Goal: Task Accomplishment & Management: Complete application form

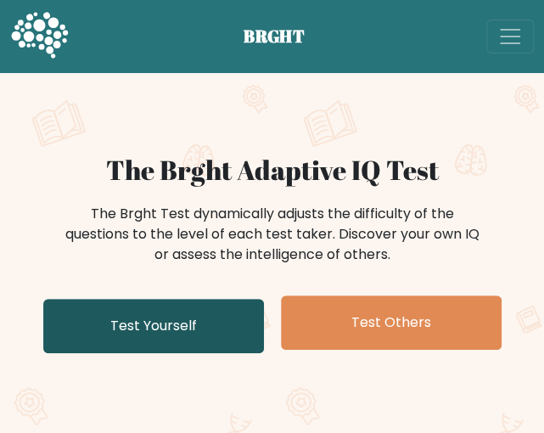
click at [221, 340] on link "Test Yourself" at bounding box center [153, 326] width 221 height 54
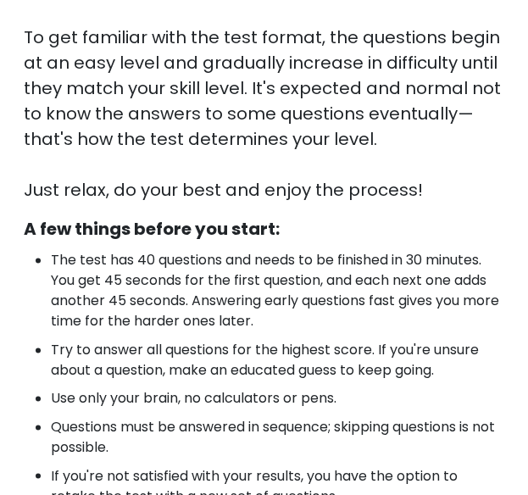
scroll to position [710, 0]
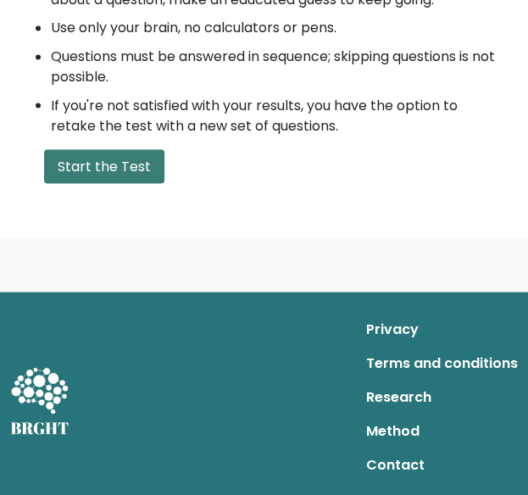
click at [94, 166] on button "Start the Test" at bounding box center [104, 166] width 120 height 34
click at [119, 160] on button "Start the Test" at bounding box center [104, 166] width 120 height 34
click at [135, 166] on button "Start the Test" at bounding box center [104, 166] width 120 height 34
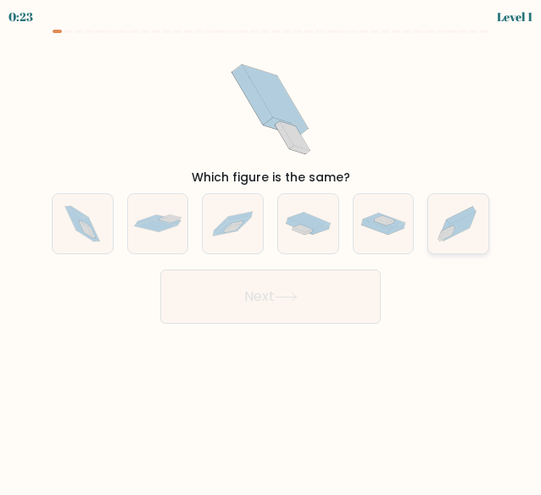
click at [472, 225] on icon at bounding box center [458, 224] width 60 height 53
click at [271, 248] on input "f." at bounding box center [271, 250] width 1 height 4
radio input "true"
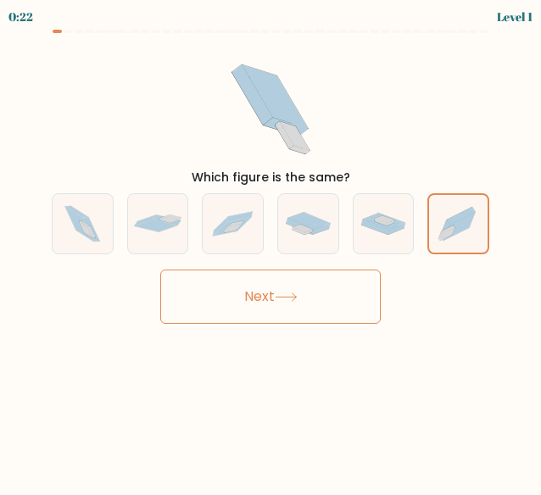
click at [367, 299] on button "Next" at bounding box center [270, 297] width 221 height 54
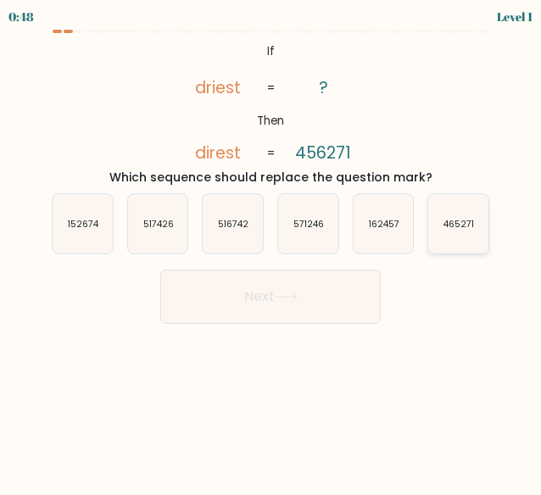
click at [482, 234] on icon "465271" at bounding box center [458, 224] width 60 height 60
click at [271, 248] on input "f. 465271" at bounding box center [271, 250] width 1 height 4
radio input "true"
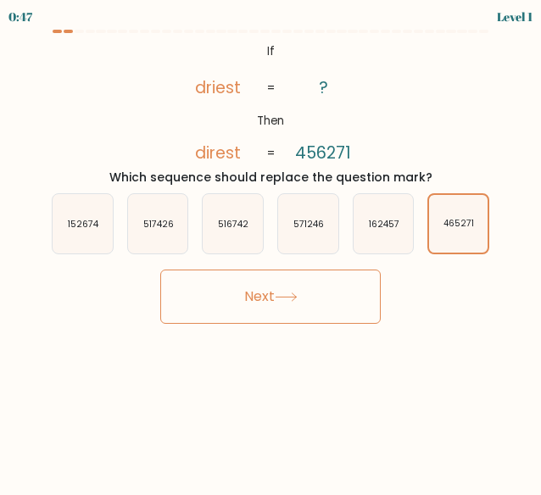
click at [311, 299] on button "Next" at bounding box center [270, 297] width 221 height 54
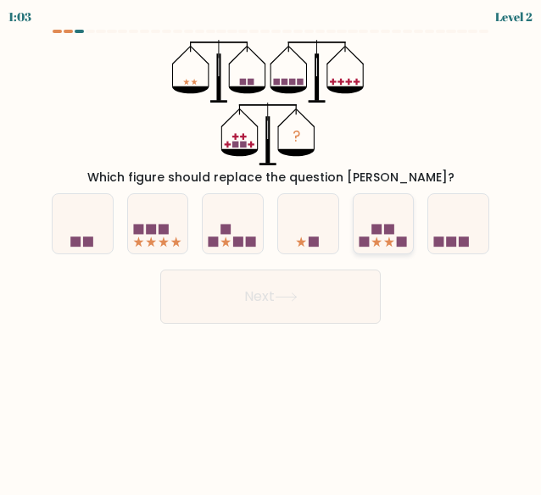
click at [395, 249] on div at bounding box center [384, 224] width 62 height 62
click at [271, 249] on input "e." at bounding box center [271, 250] width 1 height 4
radio input "true"
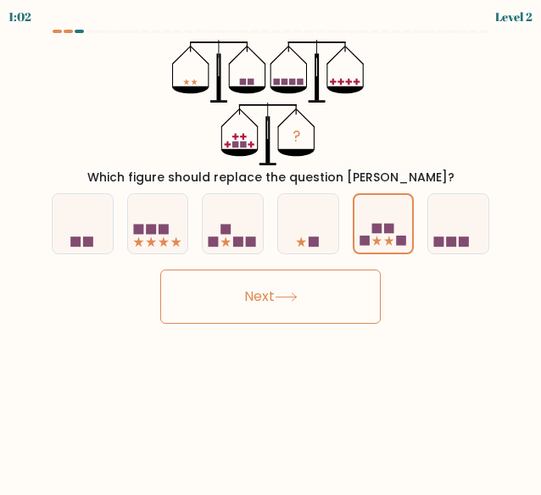
click at [353, 292] on button "Next" at bounding box center [270, 297] width 221 height 54
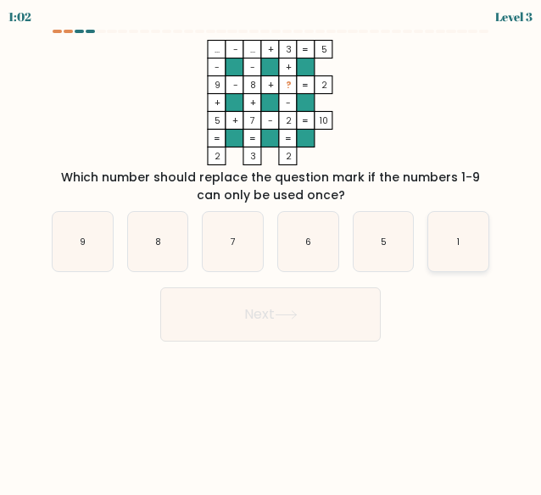
click at [446, 247] on icon "1" at bounding box center [458, 242] width 60 height 60
click at [271, 248] on input "f. 1" at bounding box center [271, 250] width 1 height 4
radio input "true"
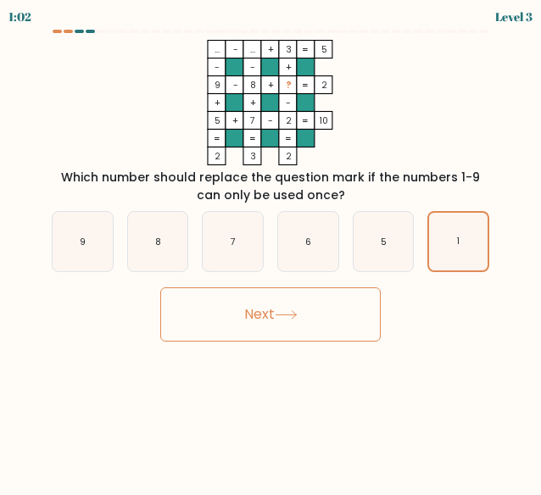
click at [339, 318] on button "Next" at bounding box center [270, 315] width 221 height 54
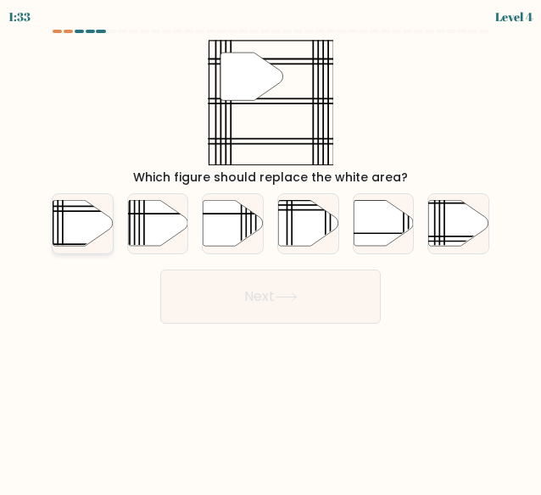
click at [84, 226] on icon at bounding box center [83, 223] width 60 height 46
click at [271, 248] on input "a." at bounding box center [271, 250] width 1 height 4
radio input "true"
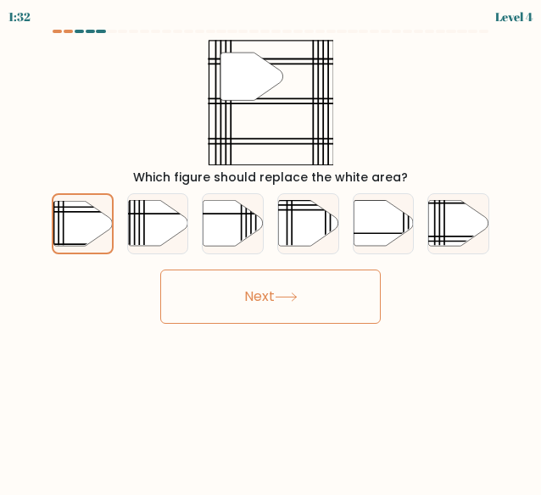
click at [312, 318] on button "Next" at bounding box center [270, 297] width 221 height 54
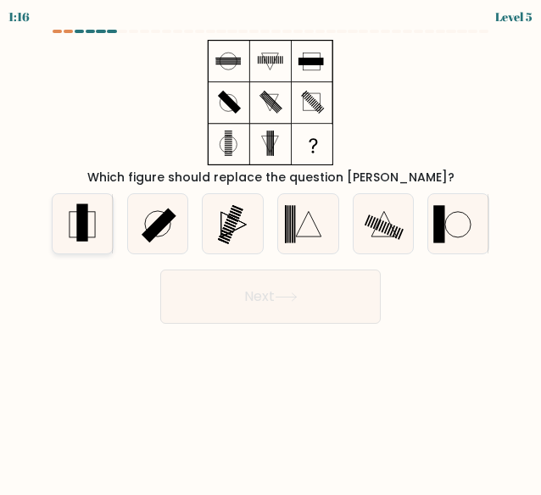
click at [91, 237] on rect at bounding box center [82, 224] width 25 height 25
click at [271, 248] on input "a." at bounding box center [271, 250] width 1 height 4
radio input "true"
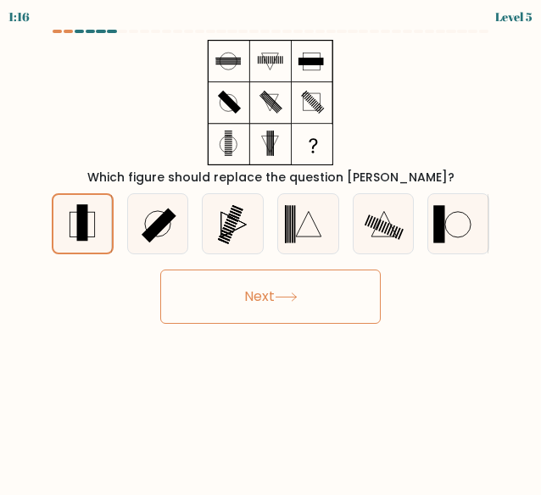
click at [275, 290] on button "Next" at bounding box center [270, 297] width 221 height 54
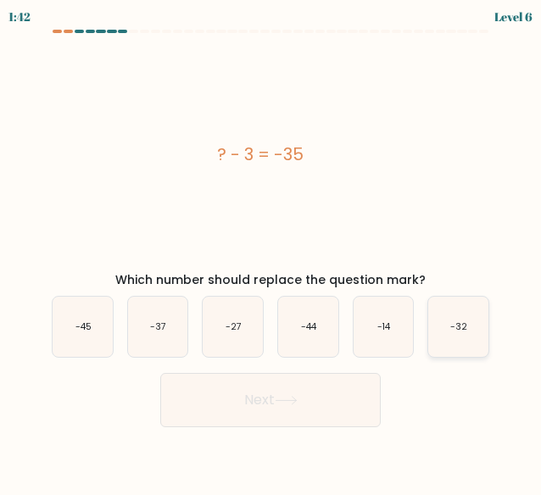
click at [456, 335] on icon "-32" at bounding box center [458, 327] width 60 height 60
click at [271, 252] on input "f. -32" at bounding box center [271, 250] width 1 height 4
radio input "true"
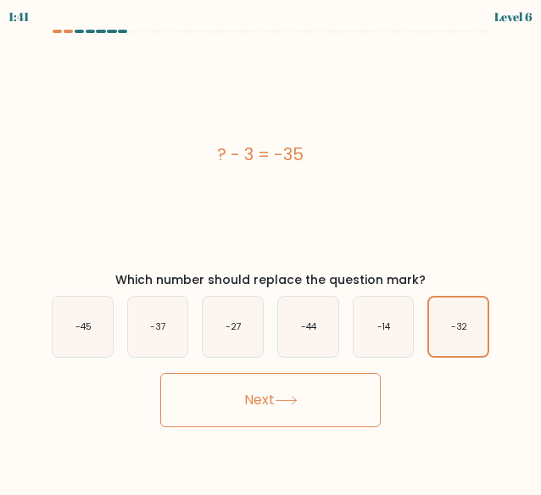
click at [344, 400] on button "Next" at bounding box center [270, 400] width 221 height 54
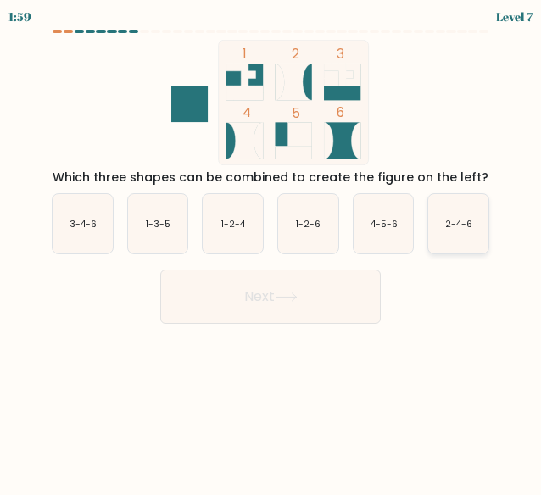
click at [467, 226] on text "2-4-6" at bounding box center [458, 223] width 27 height 13
click at [271, 248] on input "f. 2-4-6" at bounding box center [271, 250] width 1 height 4
radio input "true"
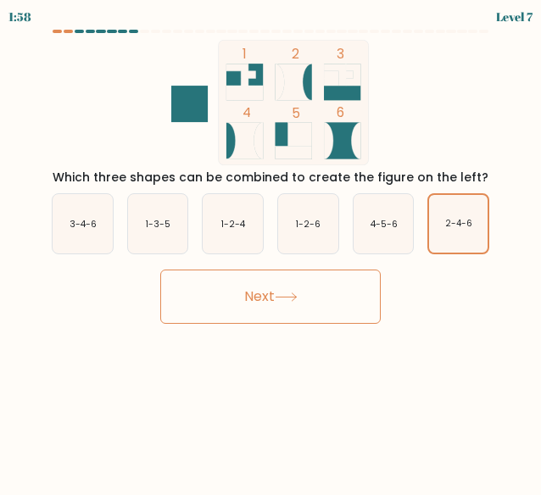
click at [365, 311] on button "Next" at bounding box center [270, 297] width 221 height 54
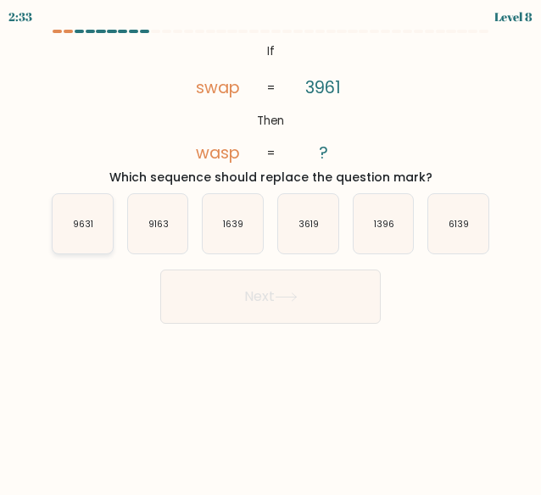
click at [93, 232] on icon "9631" at bounding box center [83, 224] width 60 height 60
click at [271, 248] on input "a. 9631" at bounding box center [271, 250] width 1 height 4
radio input "true"
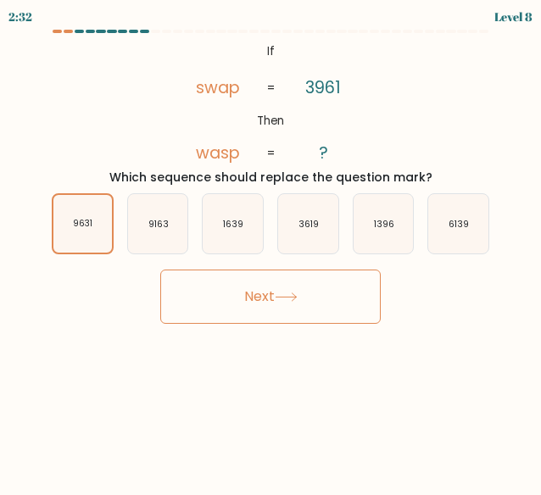
click at [246, 311] on button "Next" at bounding box center [270, 297] width 221 height 54
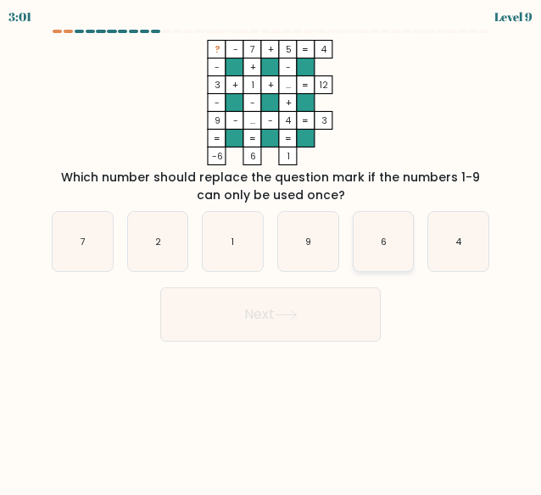
click at [380, 230] on icon "6" at bounding box center [384, 242] width 60 height 60
click at [271, 248] on input "e. 6" at bounding box center [271, 250] width 1 height 4
radio input "true"
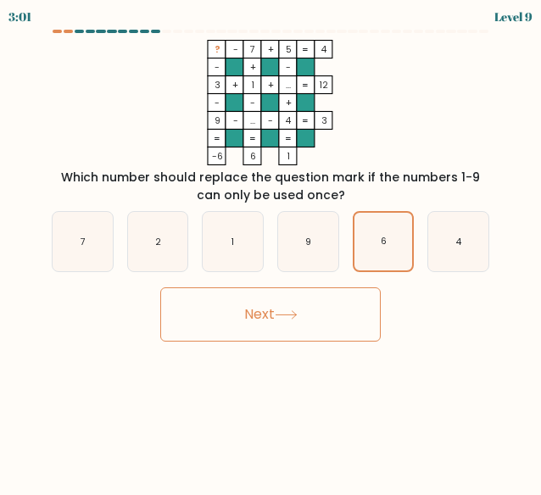
click at [329, 318] on button "Next" at bounding box center [270, 315] width 221 height 54
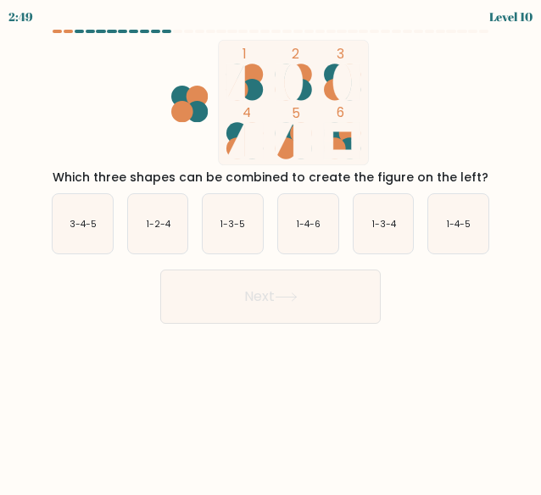
drag, startPoint x: 453, startPoint y: 228, endPoint x: 410, endPoint y: 280, distance: 67.4
click at [453, 228] on text "1-4-5" at bounding box center [459, 223] width 24 height 13
click at [271, 248] on input "f. 1-4-5" at bounding box center [271, 250] width 1 height 4
radio input "true"
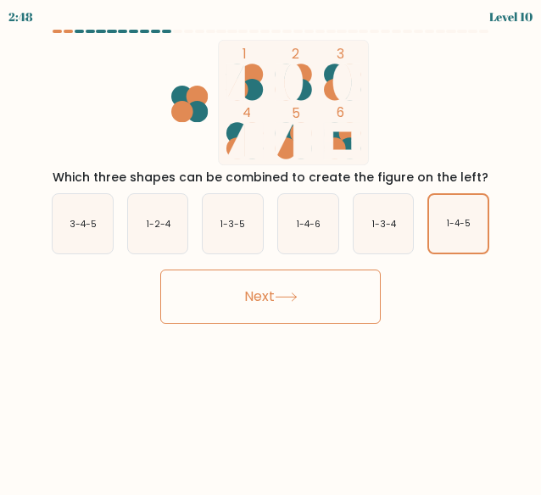
click at [357, 307] on button "Next" at bounding box center [270, 297] width 221 height 54
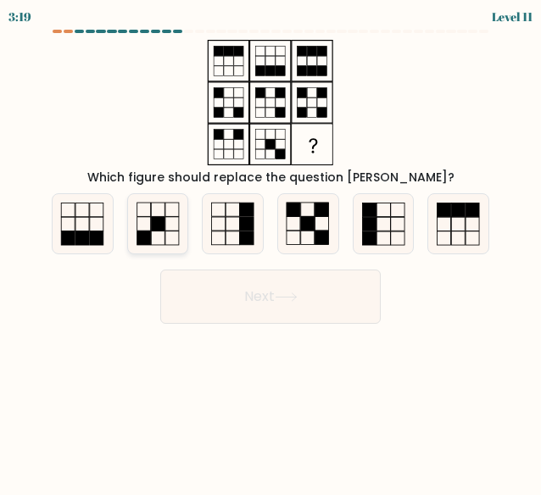
click at [180, 225] on icon at bounding box center [158, 224] width 60 height 60
click at [271, 248] on input "b." at bounding box center [271, 250] width 1 height 4
radio input "true"
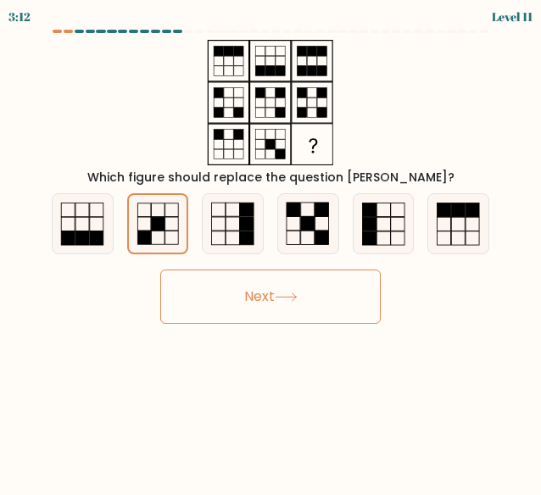
click at [215, 276] on button "Next" at bounding box center [270, 297] width 221 height 54
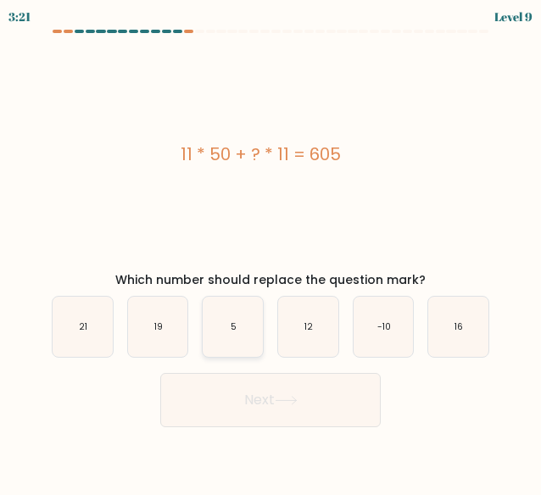
click at [232, 320] on icon "5" at bounding box center [233, 327] width 60 height 60
click at [271, 252] on input "c. 5" at bounding box center [271, 250] width 1 height 4
radio input "true"
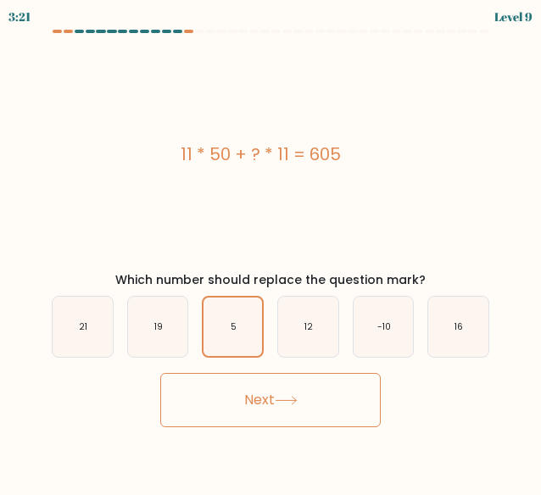
click at [249, 416] on button "Next" at bounding box center [270, 400] width 221 height 54
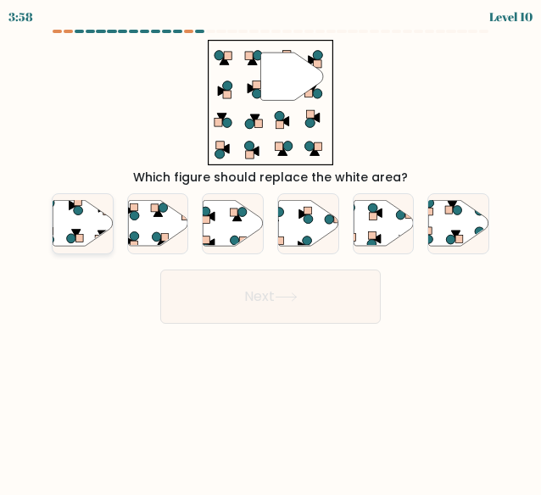
click at [93, 216] on icon at bounding box center [83, 223] width 60 height 46
click at [271, 248] on input "a." at bounding box center [271, 250] width 1 height 4
radio input "true"
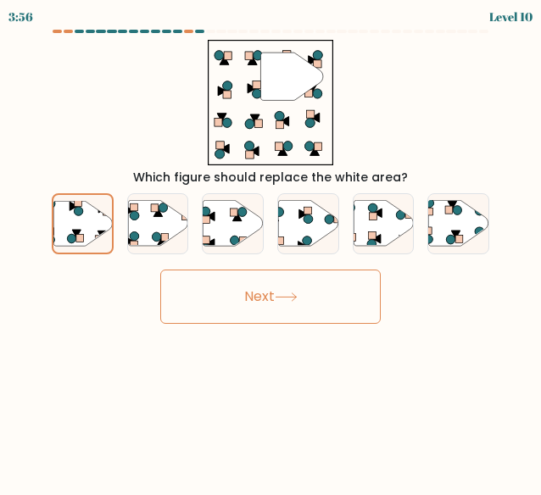
click at [288, 310] on button "Next" at bounding box center [270, 297] width 221 height 54
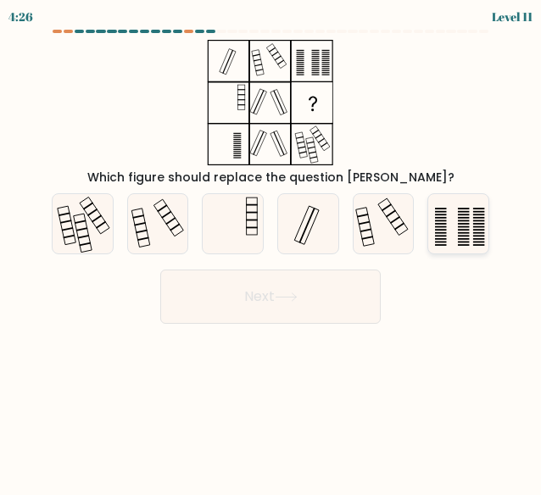
click at [453, 237] on icon at bounding box center [458, 224] width 60 height 60
click at [271, 248] on input "f." at bounding box center [271, 250] width 1 height 4
radio input "true"
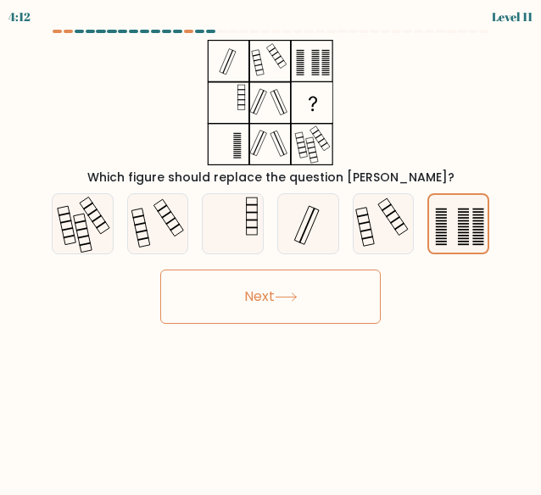
click at [295, 301] on icon at bounding box center [286, 297] width 23 height 9
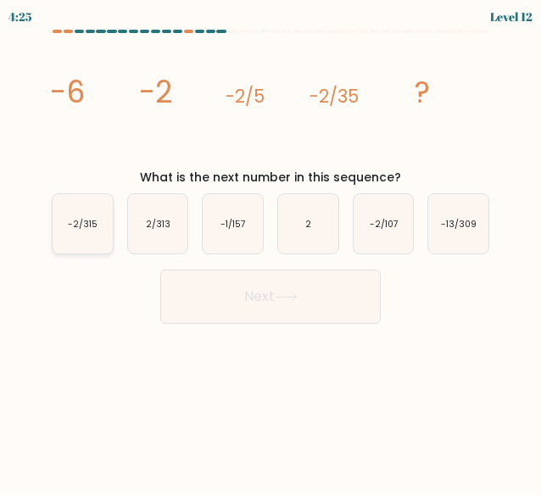
click at [79, 234] on icon "-2/315" at bounding box center [83, 224] width 60 height 60
click at [271, 248] on input "a. -2/315" at bounding box center [271, 250] width 1 height 4
radio input "true"
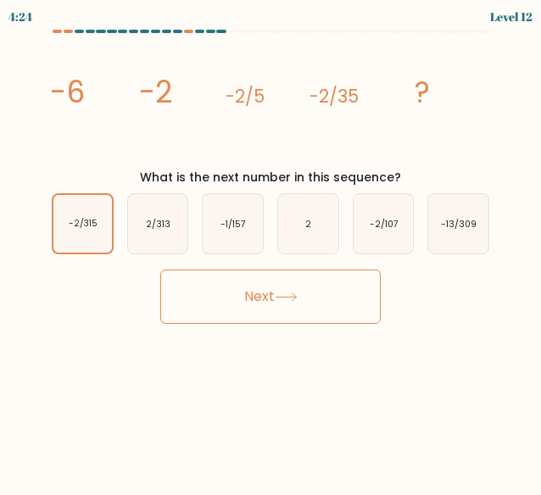
click at [218, 305] on button "Next" at bounding box center [270, 297] width 221 height 54
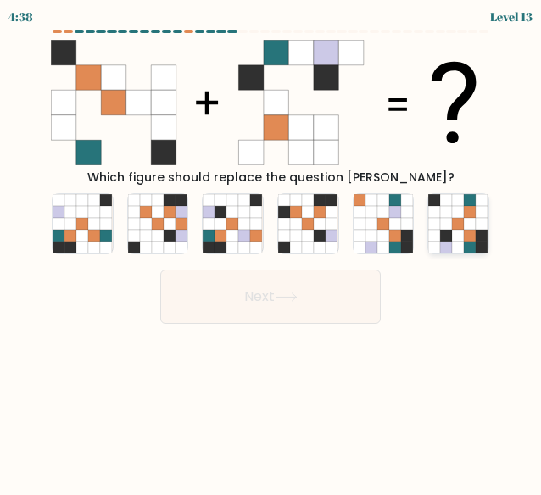
click at [451, 243] on icon at bounding box center [446, 248] width 12 height 12
click at [271, 248] on input "f." at bounding box center [271, 250] width 1 height 4
radio input "true"
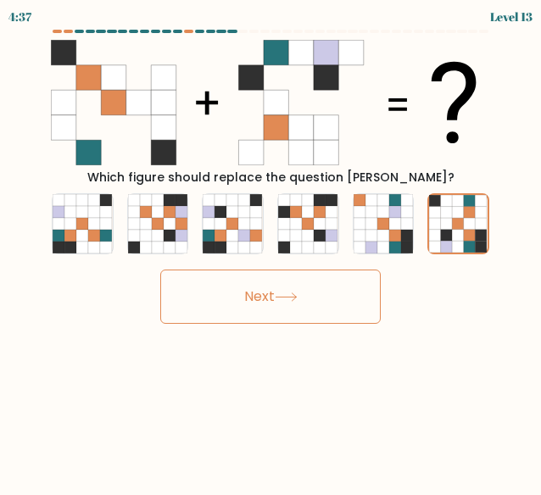
click at [344, 288] on button "Next" at bounding box center [270, 297] width 221 height 54
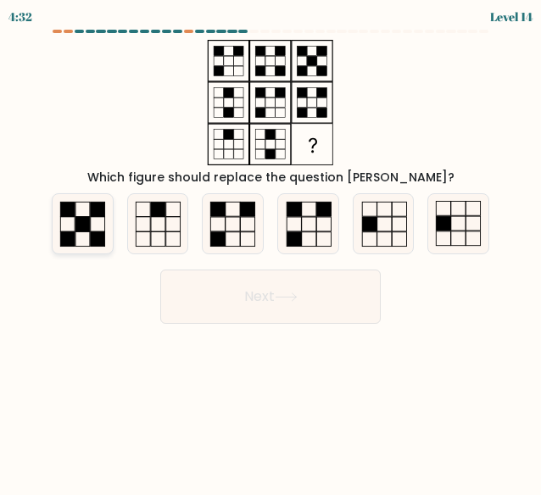
click at [85, 225] on rect at bounding box center [82, 224] width 14 height 14
click at [271, 248] on input "a." at bounding box center [271, 250] width 1 height 4
radio input "true"
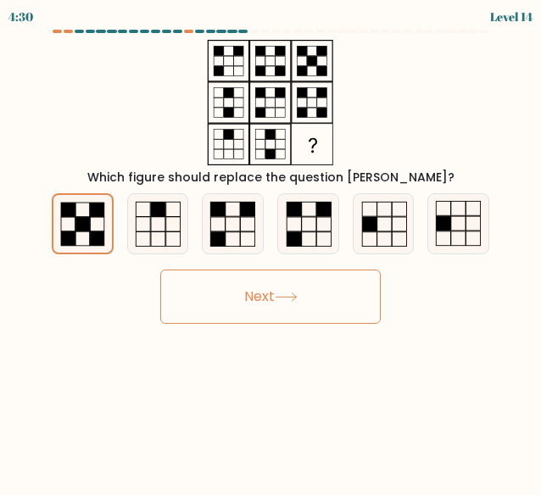
click at [246, 288] on button "Next" at bounding box center [270, 297] width 221 height 54
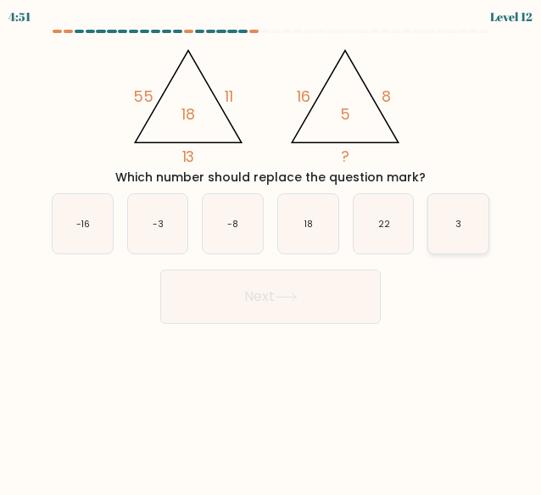
click at [453, 226] on icon "3" at bounding box center [458, 224] width 60 height 60
click at [271, 248] on input "f. 3" at bounding box center [271, 250] width 1 height 4
radio input "true"
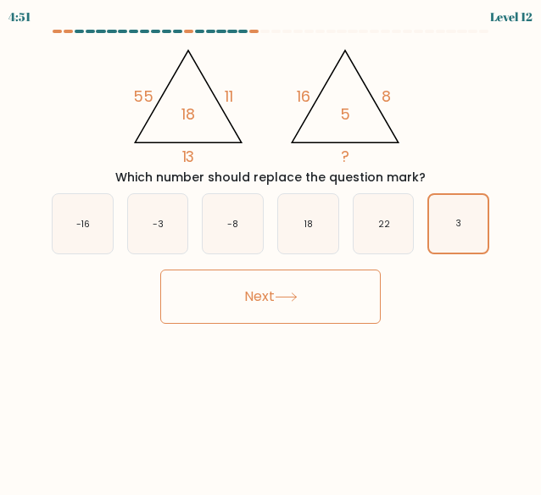
click at [293, 316] on button "Next" at bounding box center [270, 297] width 221 height 54
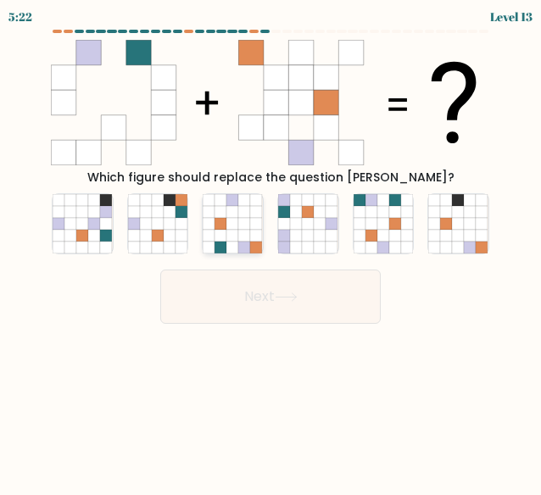
click at [243, 238] on icon at bounding box center [245, 236] width 12 height 12
click at [271, 248] on input "c." at bounding box center [271, 250] width 1 height 4
radio input "true"
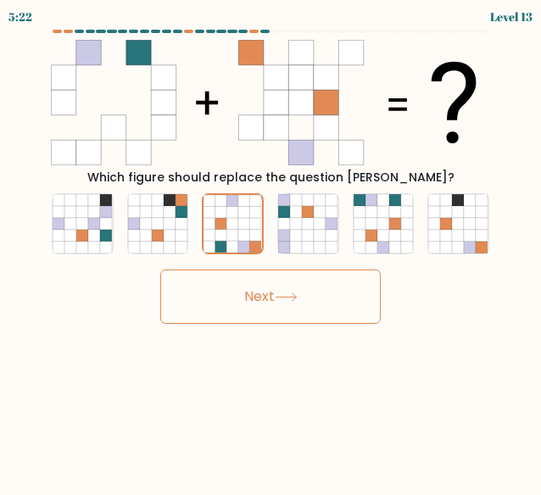
click at [256, 293] on button "Next" at bounding box center [270, 297] width 221 height 54
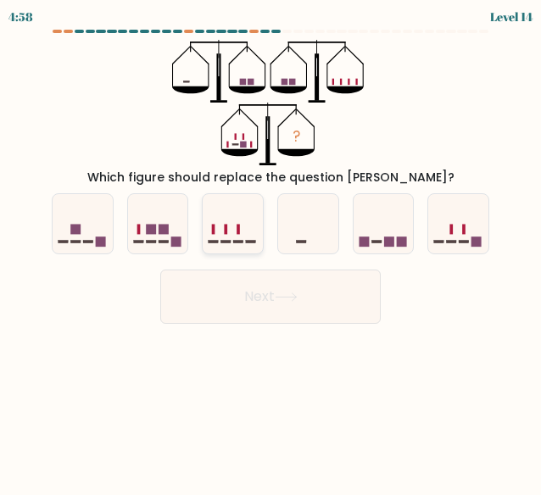
click at [224, 231] on icon at bounding box center [233, 224] width 60 height 50
click at [271, 248] on input "c." at bounding box center [271, 250] width 1 height 4
radio input "true"
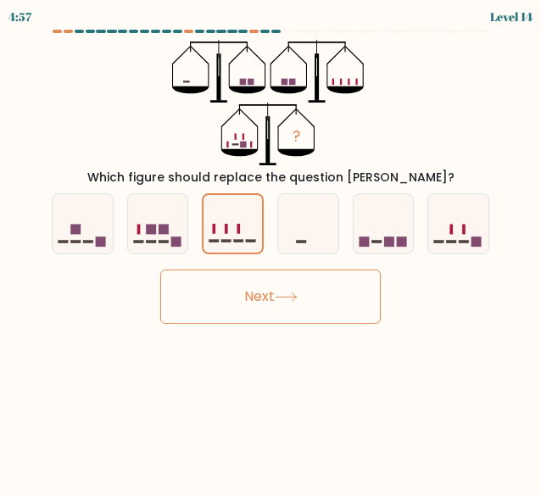
click at [249, 288] on button "Next" at bounding box center [270, 297] width 221 height 54
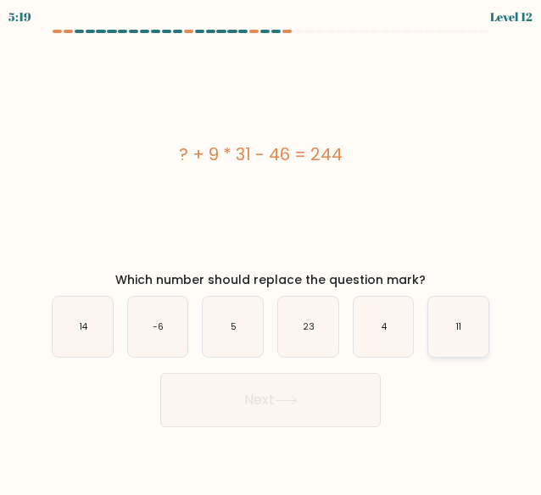
click at [487, 321] on icon "11" at bounding box center [458, 327] width 60 height 60
click at [271, 252] on input "f. 11" at bounding box center [271, 250] width 1 height 4
radio input "true"
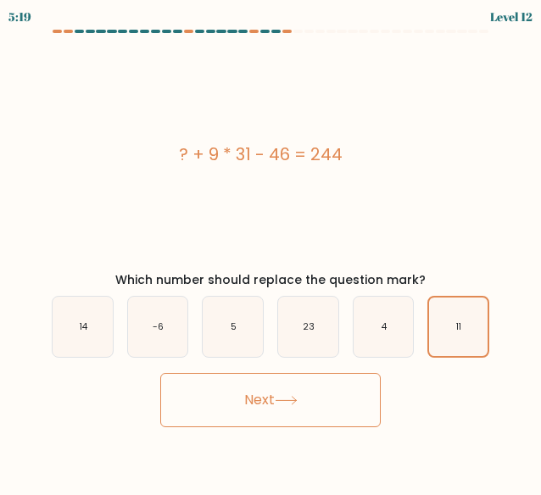
click at [287, 421] on button "Next" at bounding box center [270, 400] width 221 height 54
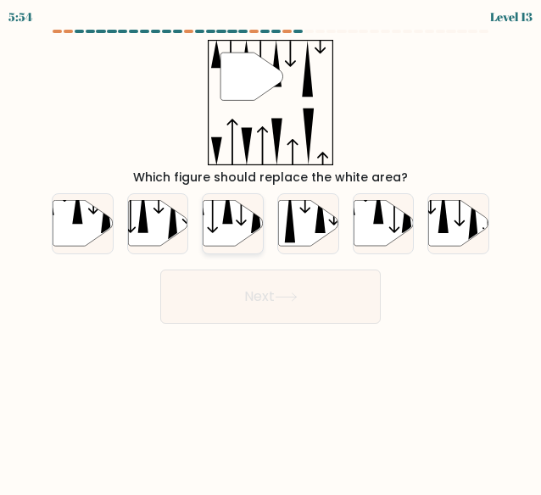
click at [233, 221] on icon at bounding box center [234, 223] width 60 height 46
click at [271, 248] on input "c." at bounding box center [271, 250] width 1 height 4
radio input "true"
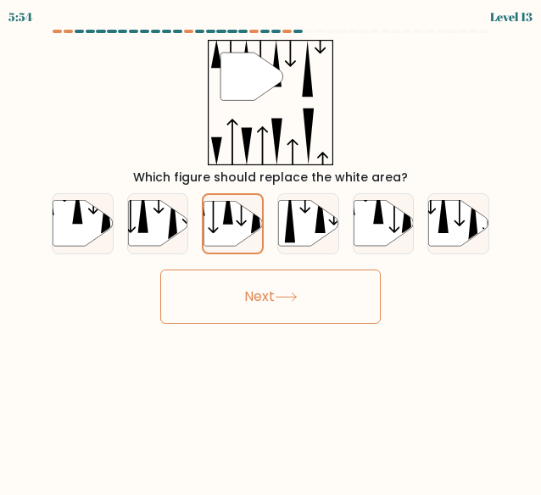
click at [232, 288] on button "Next" at bounding box center [270, 297] width 221 height 54
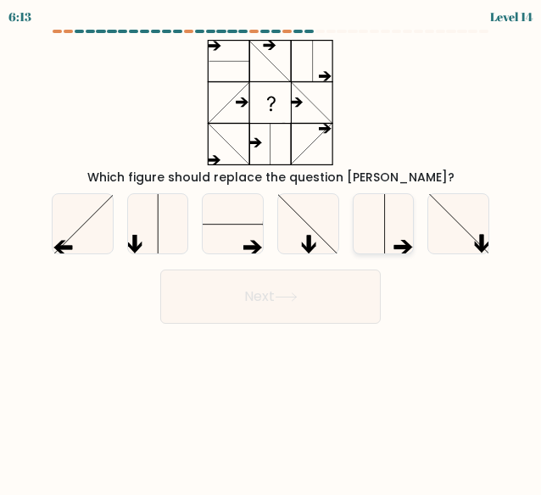
click at [383, 235] on icon at bounding box center [384, 224] width 60 height 60
click at [271, 248] on input "e." at bounding box center [271, 250] width 1 height 4
radio input "true"
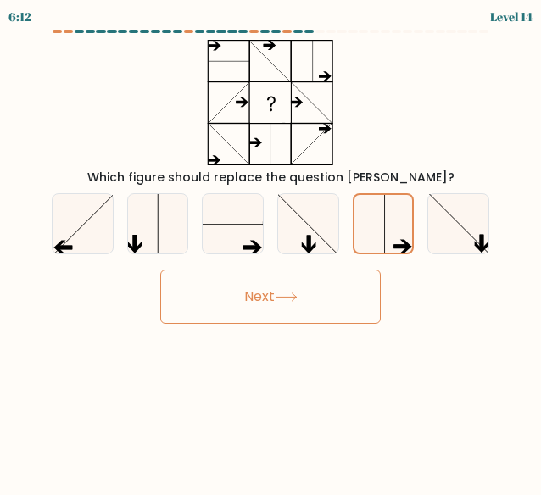
click at [348, 307] on button "Next" at bounding box center [270, 297] width 221 height 54
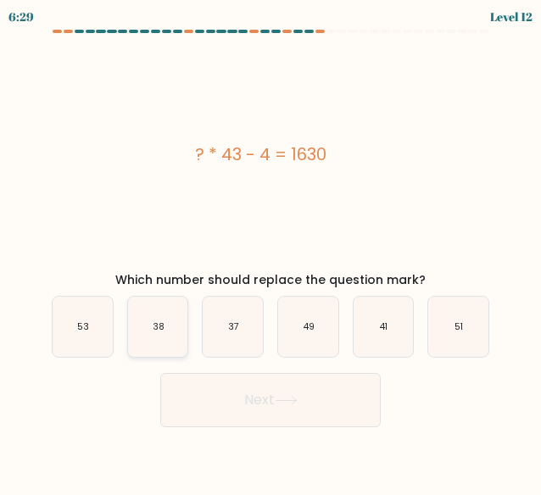
click at [148, 345] on icon "38" at bounding box center [158, 327] width 60 height 60
click at [271, 252] on input "b. 38" at bounding box center [271, 250] width 1 height 4
radio input "true"
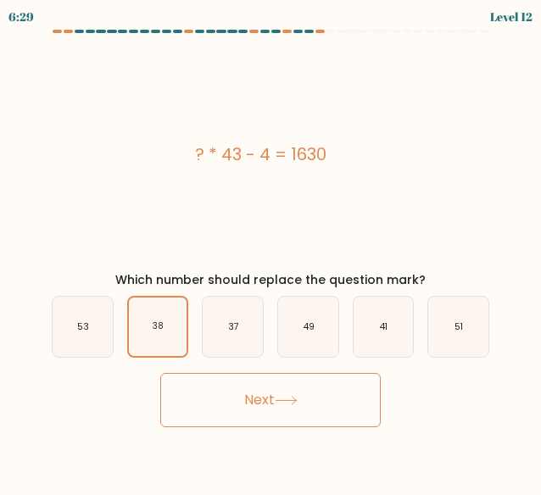
click at [240, 424] on button "Next" at bounding box center [270, 400] width 221 height 54
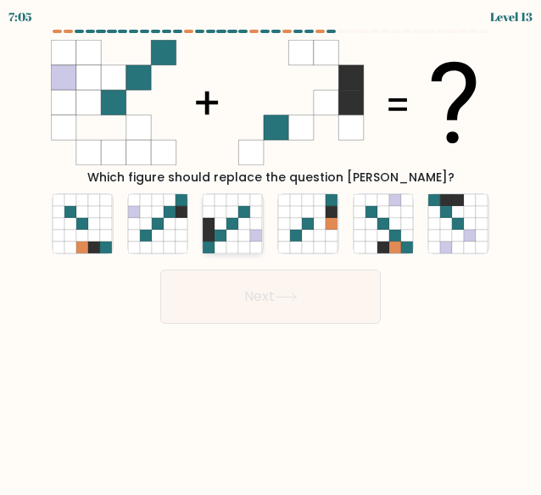
click at [241, 239] on icon at bounding box center [245, 236] width 12 height 12
click at [271, 248] on input "c." at bounding box center [271, 250] width 1 height 4
radio input "true"
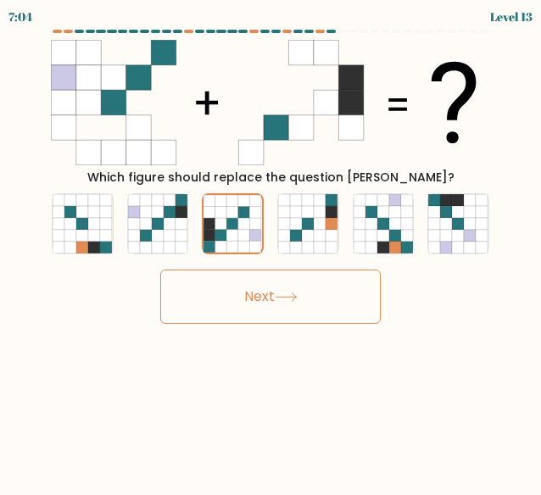
click at [243, 284] on button "Next" at bounding box center [270, 297] width 221 height 54
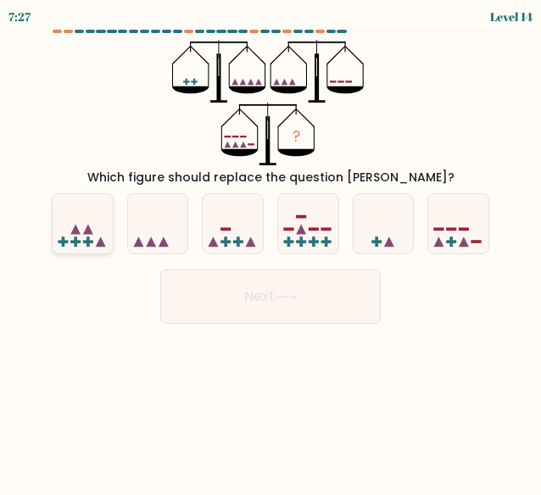
click at [88, 248] on icon at bounding box center [83, 224] width 60 height 50
click at [271, 248] on input "a." at bounding box center [271, 250] width 1 height 4
radio input "true"
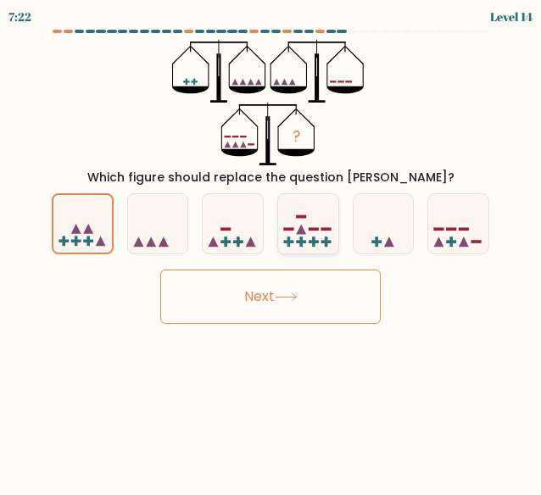
click at [321, 244] on icon at bounding box center [308, 224] width 60 height 50
click at [271, 248] on input "d." at bounding box center [271, 250] width 1 height 4
radio input "true"
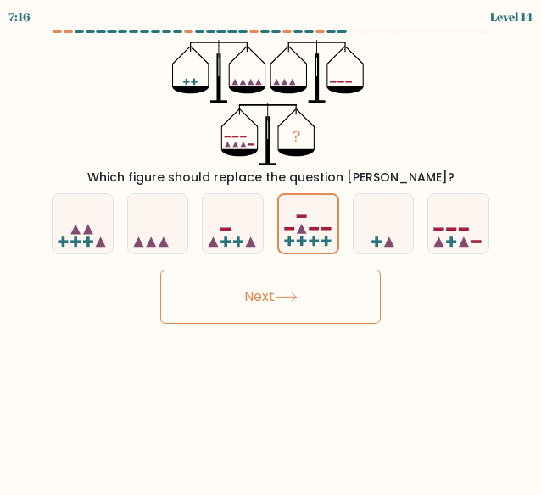
click at [336, 288] on button "Next" at bounding box center [270, 297] width 221 height 54
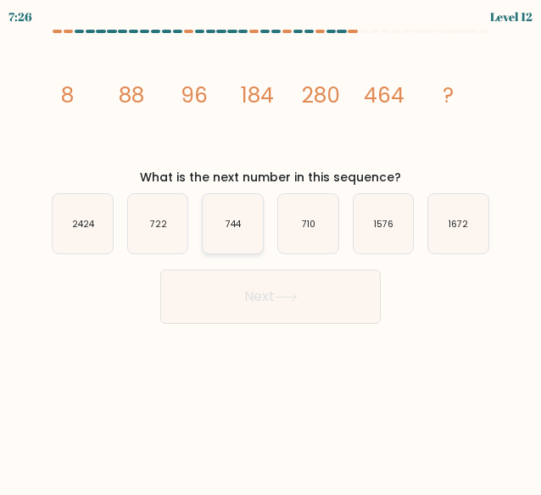
click at [222, 232] on icon "744" at bounding box center [233, 224] width 60 height 60
click at [271, 248] on input "c. 744" at bounding box center [271, 250] width 1 height 4
radio input "true"
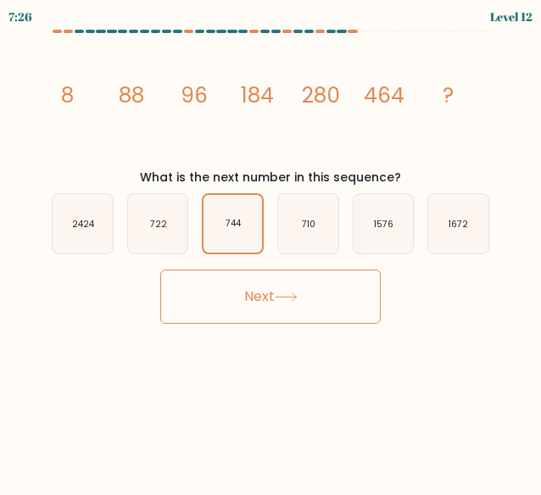
click at [237, 311] on button "Next" at bounding box center [270, 297] width 221 height 54
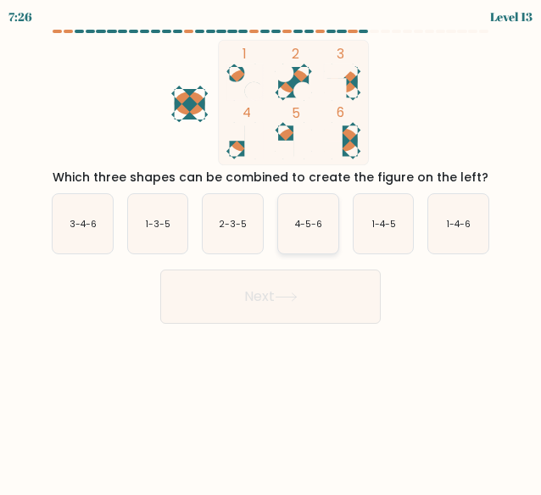
click at [324, 227] on icon "4-5-6" at bounding box center [308, 224] width 60 height 60
click at [271, 248] on input "d. 4-5-6" at bounding box center [271, 250] width 1 height 4
radio input "true"
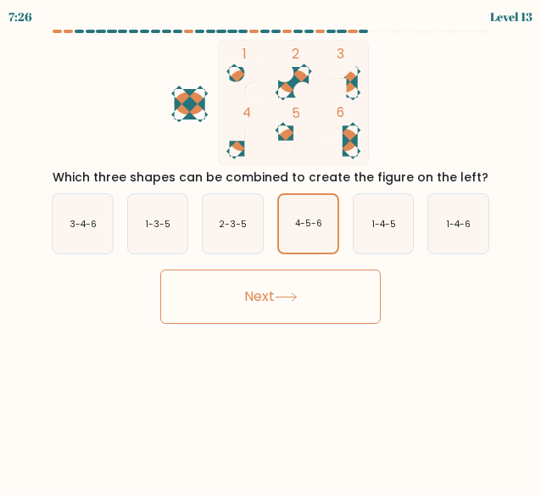
click at [321, 294] on button "Next" at bounding box center [270, 297] width 221 height 54
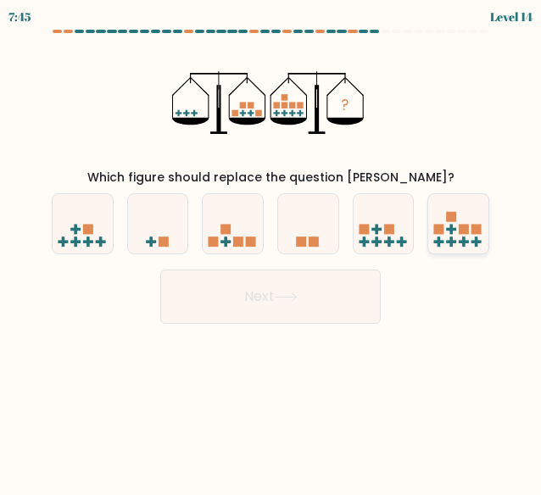
click at [461, 231] on icon at bounding box center [458, 224] width 60 height 50
click at [271, 248] on input "f." at bounding box center [271, 250] width 1 height 4
radio input "true"
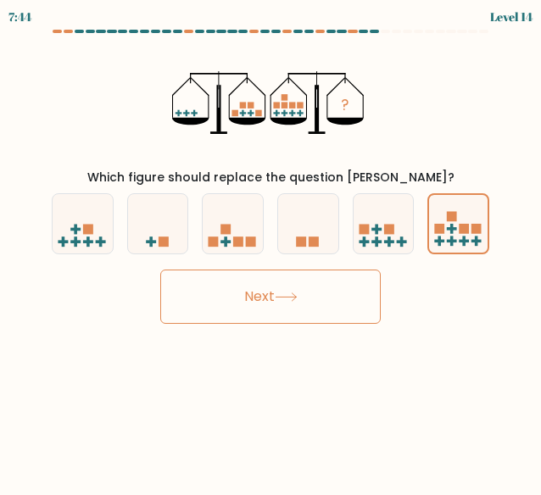
click at [370, 271] on button "Next" at bounding box center [270, 297] width 221 height 54
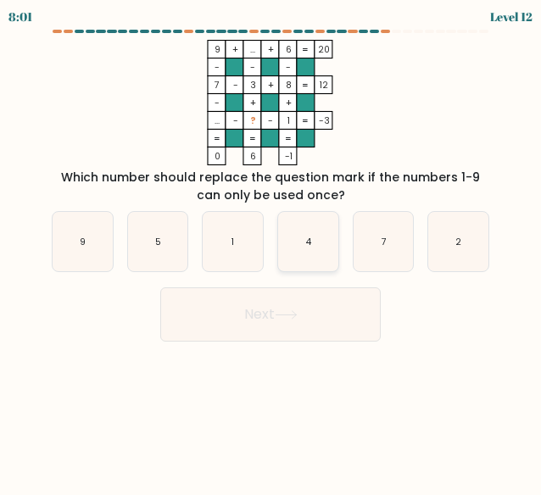
click at [314, 242] on icon "4" at bounding box center [308, 242] width 60 height 60
click at [271, 248] on input "d. 4" at bounding box center [271, 250] width 1 height 4
radio input "true"
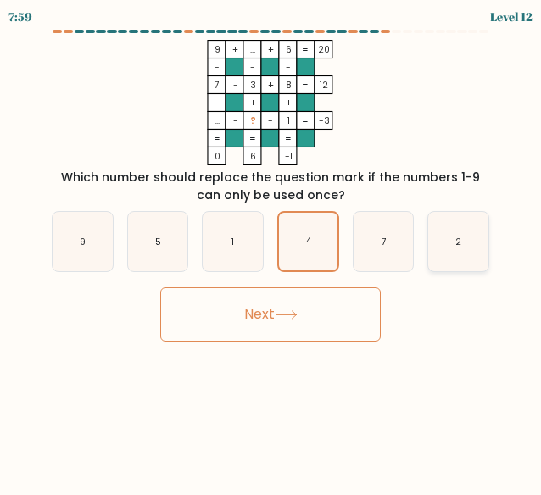
click at [459, 245] on text "2" at bounding box center [459, 241] width 6 height 13
click at [271, 248] on input "f. 2" at bounding box center [271, 250] width 1 height 4
radio input "true"
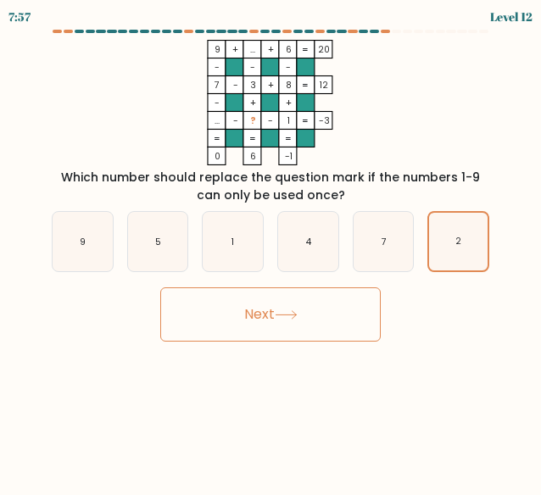
click at [309, 301] on button "Next" at bounding box center [270, 315] width 221 height 54
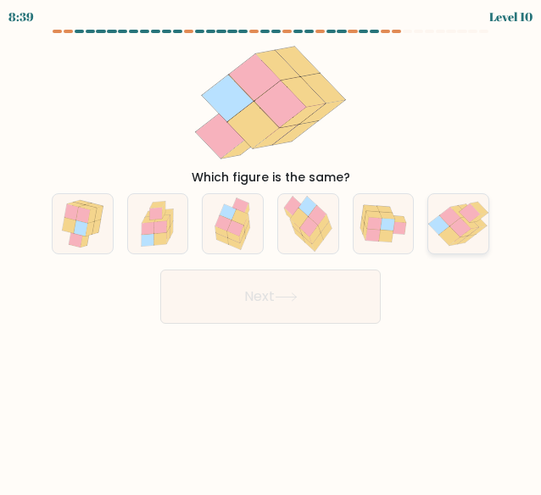
click at [467, 234] on icon at bounding box center [470, 231] width 18 height 9
click at [271, 248] on input "f." at bounding box center [271, 250] width 1 height 4
radio input "true"
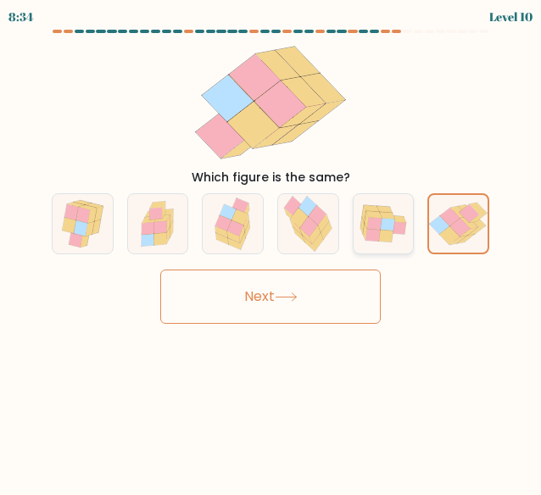
click at [396, 242] on icon at bounding box center [384, 223] width 60 height 49
click at [271, 248] on input "e." at bounding box center [271, 250] width 1 height 4
radio input "true"
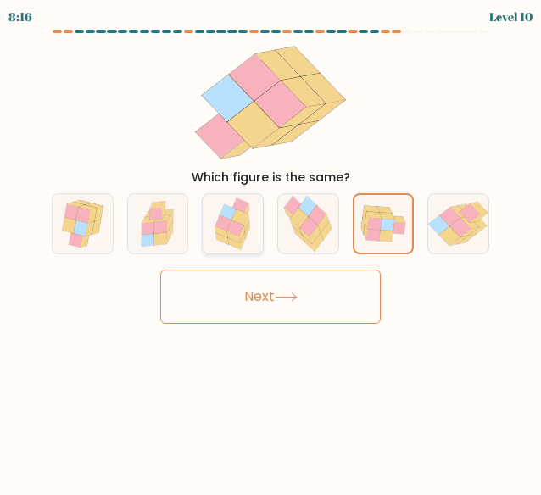
click at [255, 249] on icon at bounding box center [233, 224] width 48 height 60
click at [271, 249] on input "c." at bounding box center [271, 250] width 1 height 4
radio input "true"
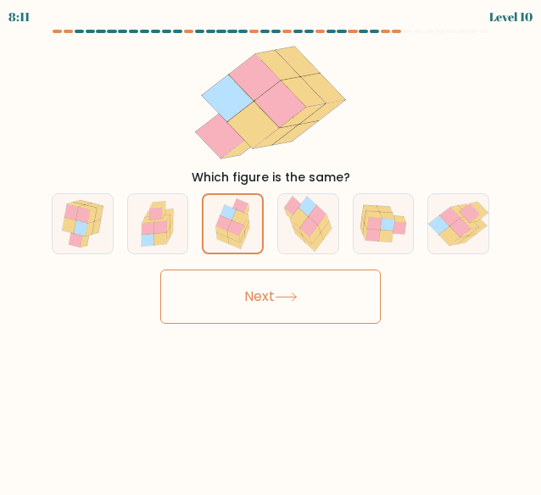
click at [229, 304] on button "Next" at bounding box center [270, 297] width 221 height 54
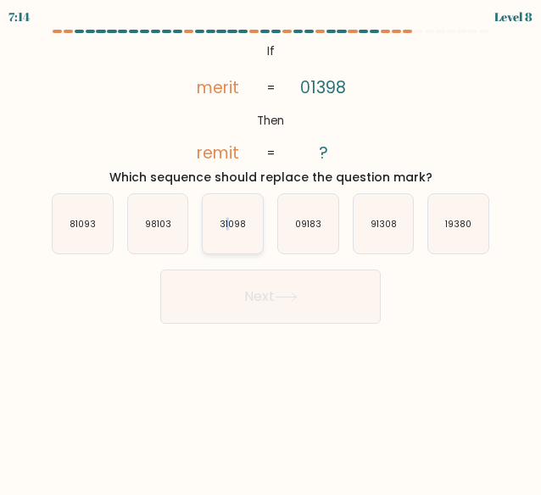
click at [227, 242] on icon "31098" at bounding box center [233, 224] width 60 height 60
click at [240, 305] on button "Next" at bounding box center [270, 297] width 221 height 54
click at [231, 235] on icon "31098" at bounding box center [233, 224] width 60 height 60
click at [271, 248] on input "c. 31098" at bounding box center [271, 250] width 1 height 4
radio input "true"
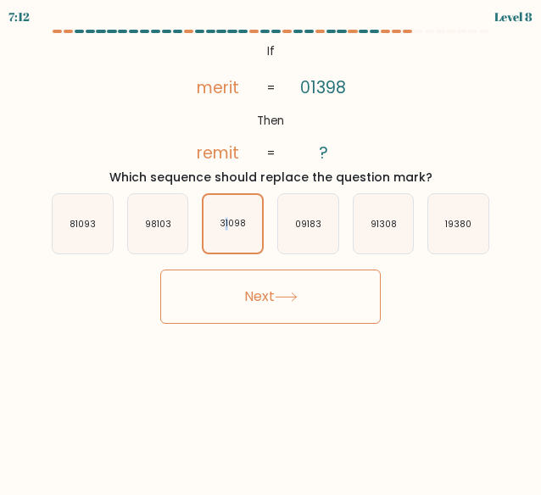
click at [246, 303] on button "Next" at bounding box center [270, 297] width 221 height 54
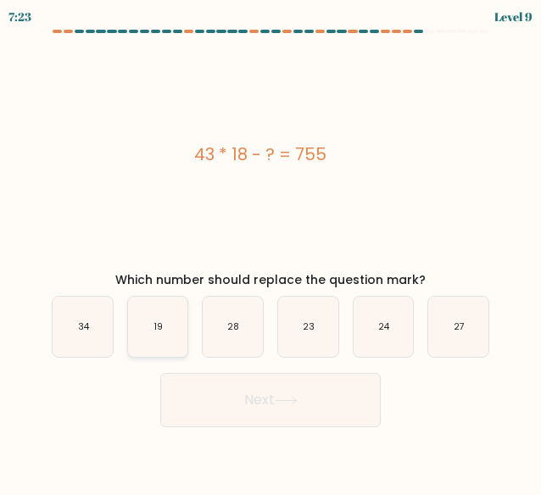
drag, startPoint x: 164, startPoint y: 344, endPoint x: 168, endPoint y: 352, distance: 8.7
click at [163, 344] on icon "19" at bounding box center [158, 327] width 60 height 60
click at [271, 252] on input "b. 19" at bounding box center [271, 250] width 1 height 4
radio input "true"
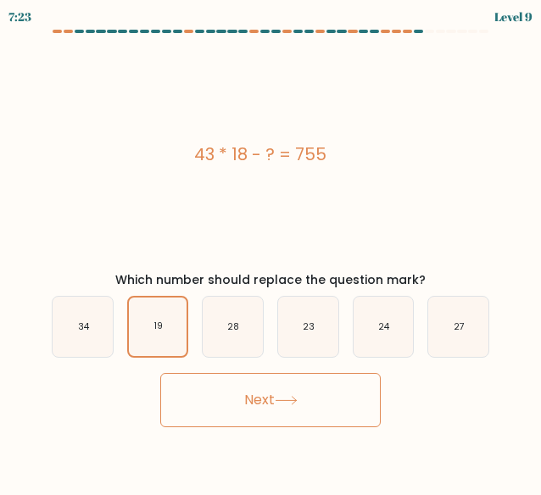
click at [238, 416] on button "Next" at bounding box center [270, 400] width 221 height 54
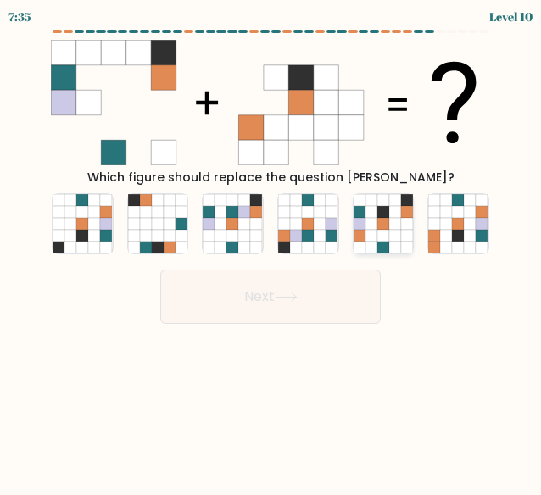
click at [377, 243] on icon at bounding box center [372, 248] width 12 height 12
click at [271, 248] on input "e." at bounding box center [271, 250] width 1 height 4
radio input "true"
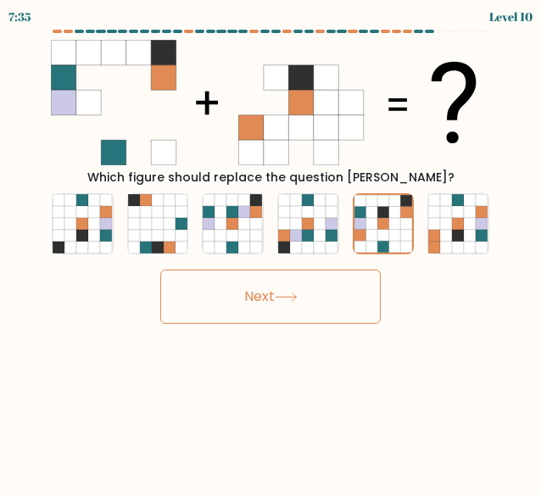
drag, startPoint x: 333, startPoint y: 279, endPoint x: 327, endPoint y: 288, distance: 10.6
click at [331, 279] on button "Next" at bounding box center [270, 297] width 221 height 54
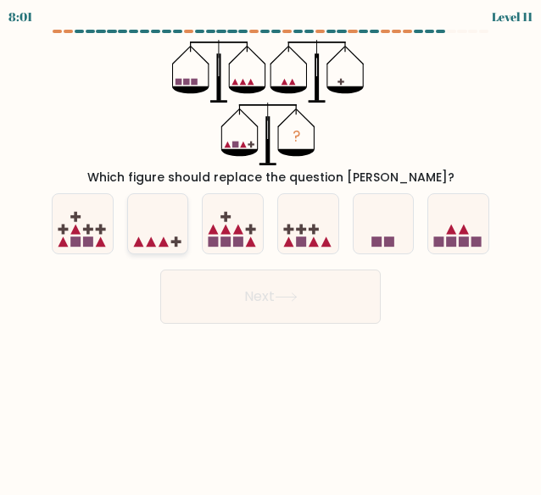
click at [143, 210] on icon at bounding box center [158, 224] width 60 height 50
click at [271, 248] on input "b." at bounding box center [271, 250] width 1 height 4
radio input "true"
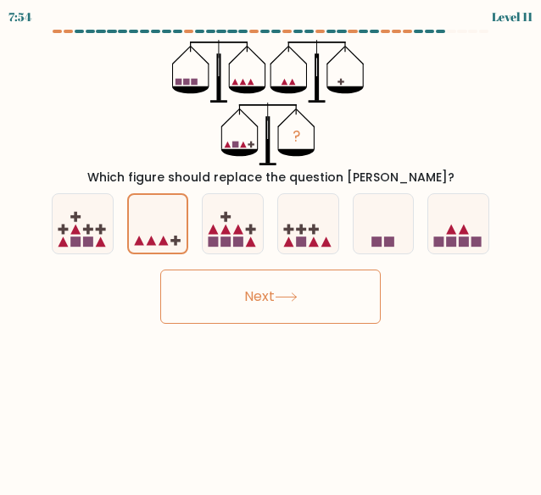
click at [238, 306] on button "Next" at bounding box center [270, 297] width 221 height 54
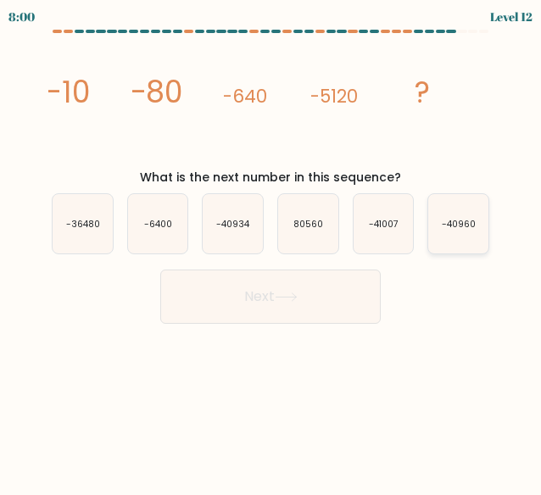
click at [468, 238] on icon "-40960" at bounding box center [458, 224] width 60 height 60
click at [271, 248] on input "f. -40960" at bounding box center [271, 250] width 1 height 4
radio input "true"
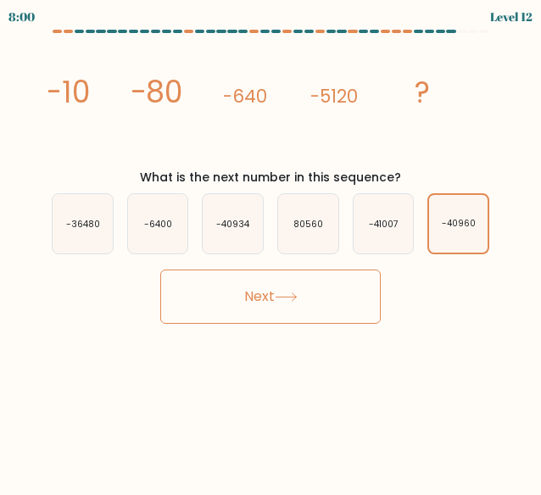
drag, startPoint x: 342, startPoint y: 306, endPoint x: 321, endPoint y: 310, distance: 20.6
click at [337, 307] on button "Next" at bounding box center [270, 297] width 221 height 54
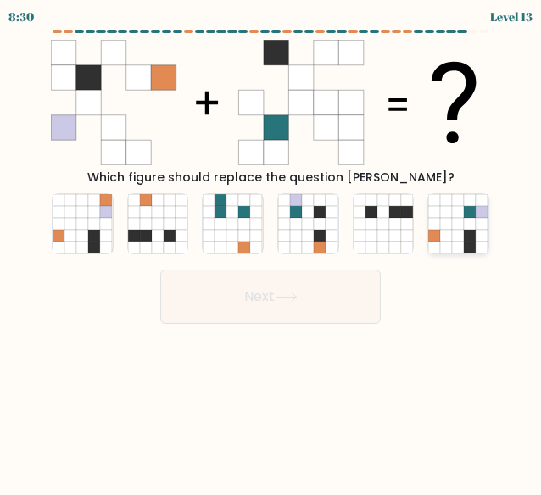
click at [481, 247] on icon at bounding box center [483, 248] width 12 height 12
click at [271, 248] on input "f." at bounding box center [271, 250] width 1 height 4
radio input "true"
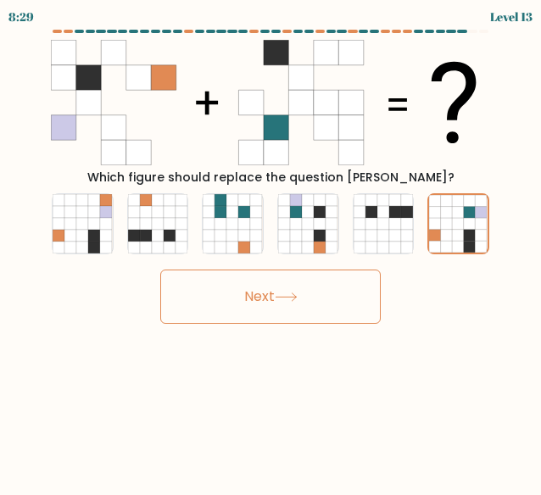
click at [344, 303] on button "Next" at bounding box center [270, 297] width 221 height 54
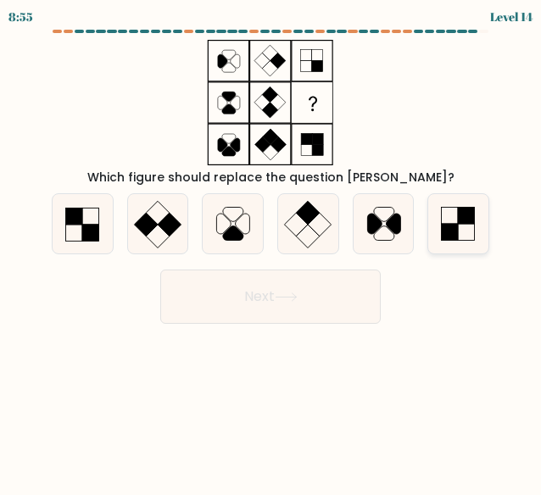
click at [468, 232] on icon at bounding box center [458, 224] width 60 height 60
click at [271, 248] on input "f." at bounding box center [271, 250] width 1 height 4
radio input "true"
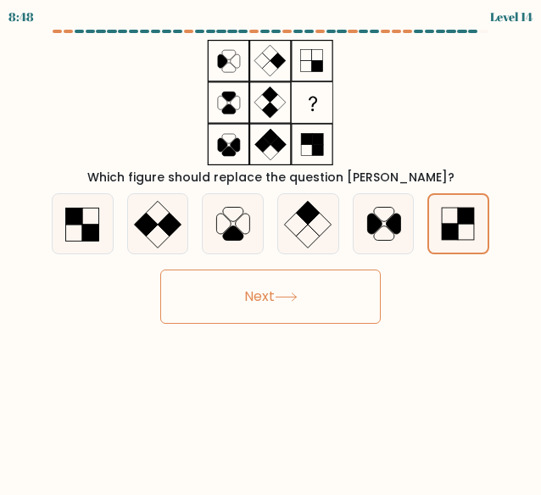
click at [358, 299] on button "Next" at bounding box center [270, 297] width 221 height 54
